Goal: Task Accomplishment & Management: Manage account settings

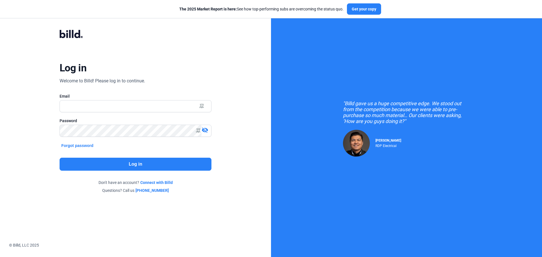
click at [152, 155] on div "Log in Welcome to Billd! Please log in to continue. Email Password visibility_o…" at bounding box center [135, 111] width 195 height 185
click at [152, 164] on button "Log in" at bounding box center [136, 164] width 152 height 13
click at [125, 105] on input "text" at bounding box center [135, 106] width 151 height 12
type input "[PERSON_NAME][EMAIL_ADDRESS][DOMAIN_NAME]"
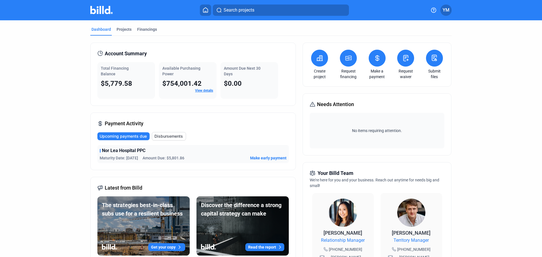
click at [135, 135] on span "Upcoming payments due" at bounding box center [123, 137] width 47 height 6
click at [149, 28] on div "Financings" at bounding box center [147, 30] width 20 height 6
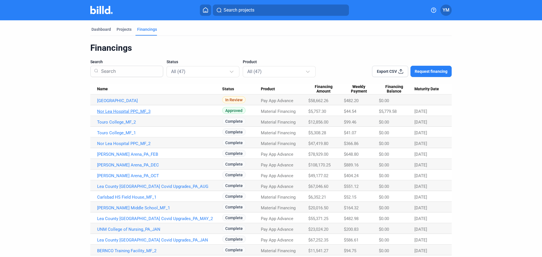
click at [134, 109] on link "Nor Lea Hospital PPC_MF_3" at bounding box center [159, 111] width 125 height 5
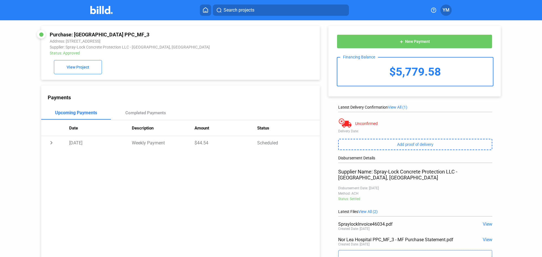
click at [448, 12] on span "YM" at bounding box center [446, 10] width 7 height 7
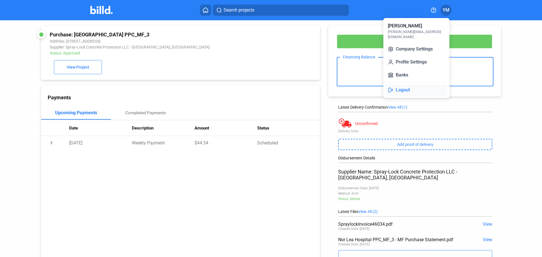
click at [412, 84] on button "Logout" at bounding box center [417, 89] width 62 height 11
